Goal: Task Accomplishment & Management: Manage account settings

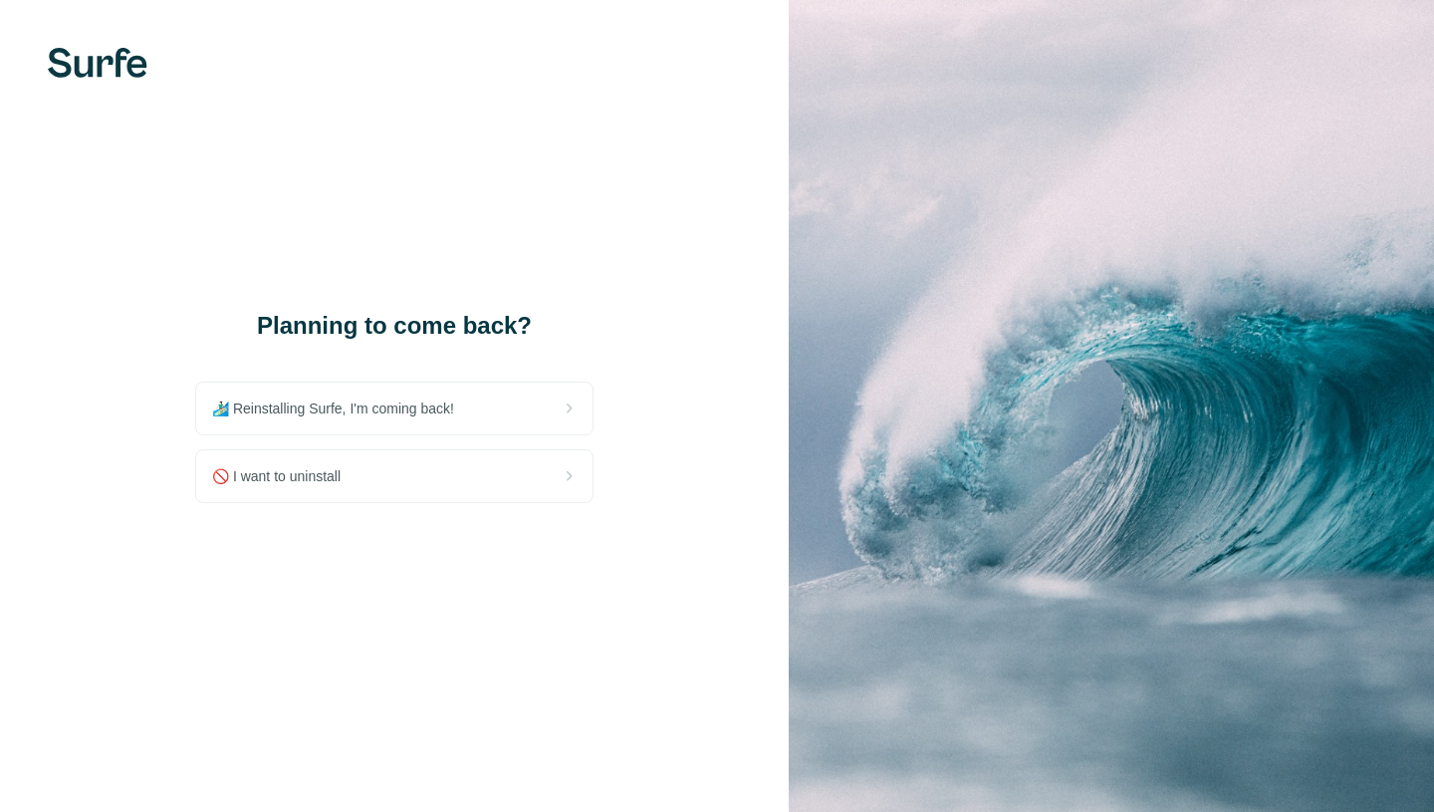
click at [307, 460] on div "🚫 I want to uninstall" at bounding box center [394, 476] width 396 height 52
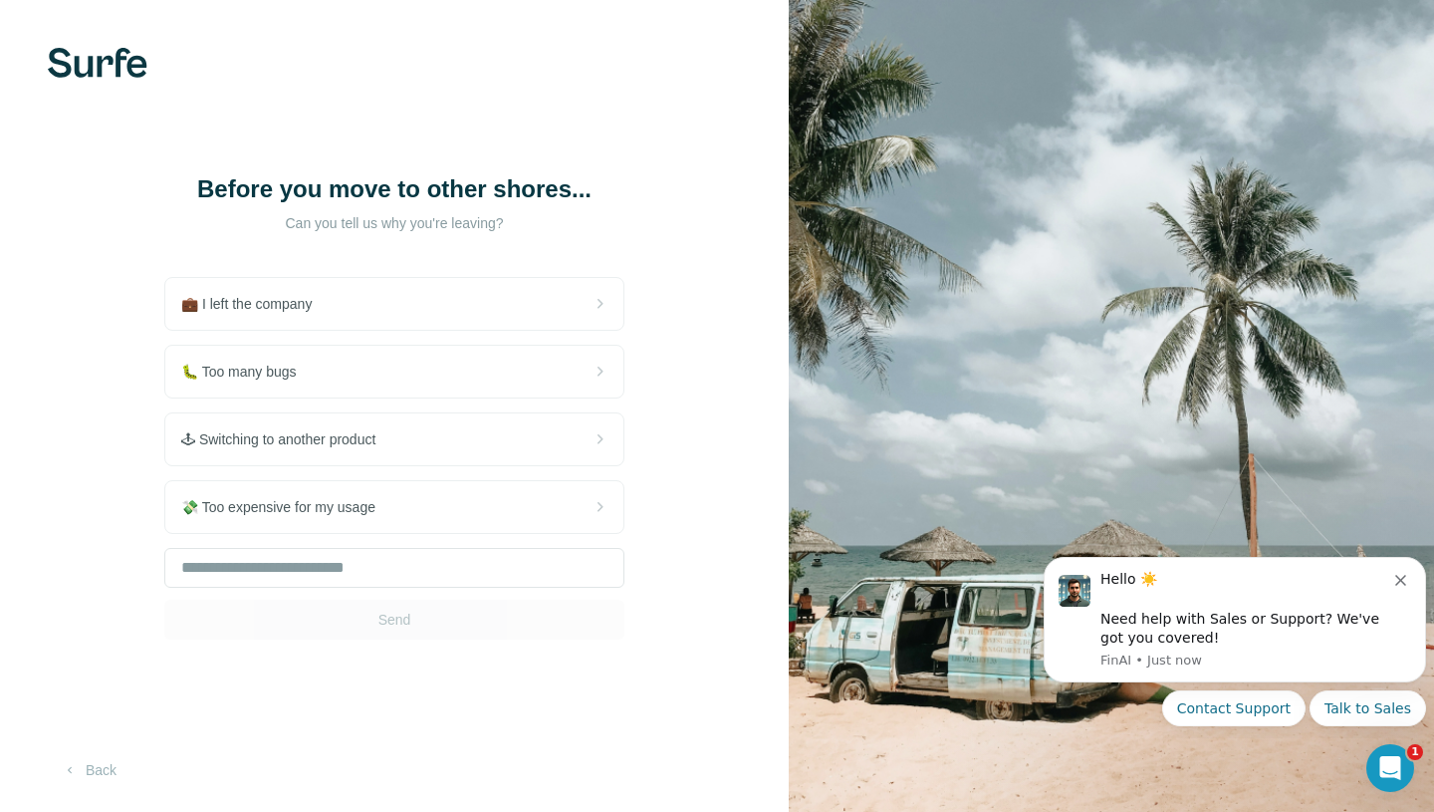
click at [394, 367] on div "🐛 Too many bugs" at bounding box center [394, 372] width 458 height 52
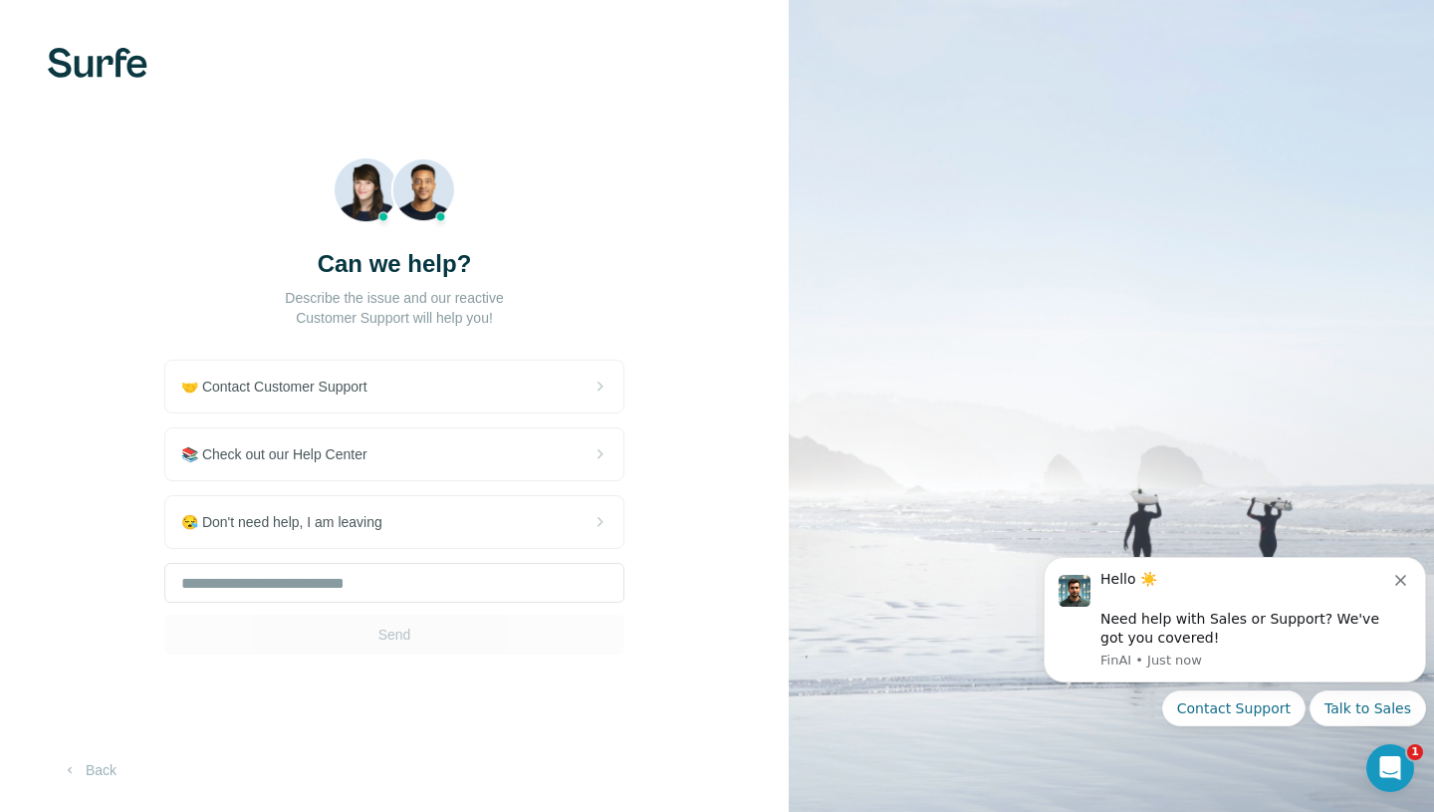
click at [476, 536] on div "😪 Don't need help, I am leaving" at bounding box center [394, 522] width 458 height 52
